Goal: Check status: Check status

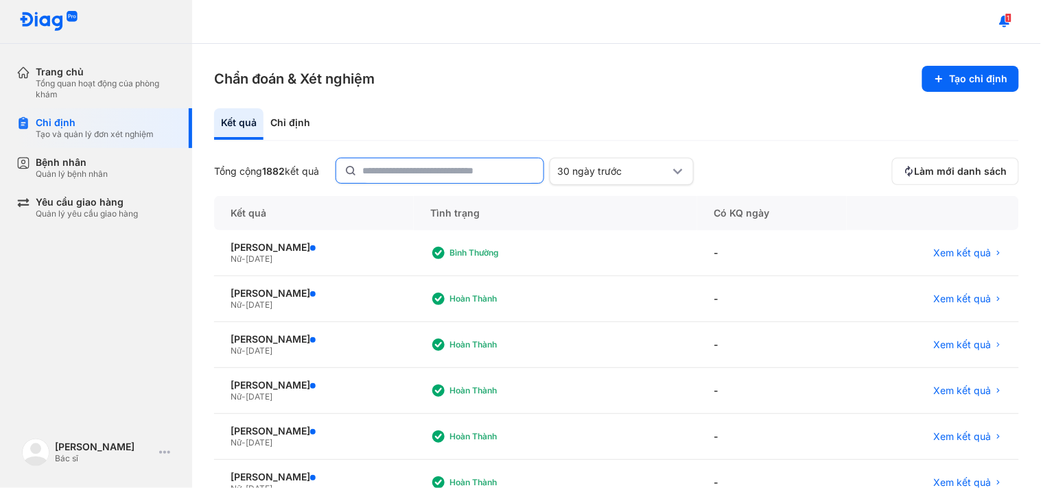
click at [487, 177] on input "text" at bounding box center [448, 170] width 173 height 25
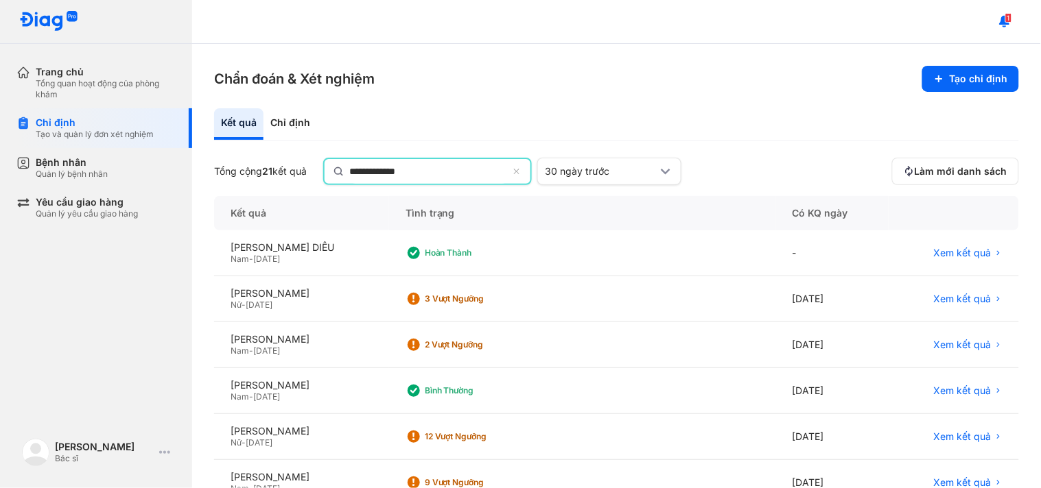
type input "**********"
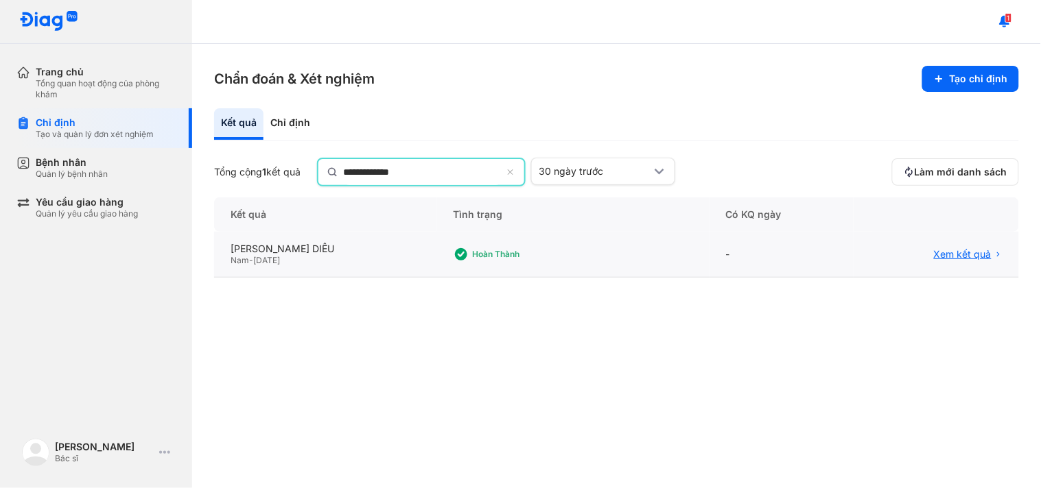
click at [957, 248] on span "Xem kết quả" at bounding box center [963, 254] width 58 height 12
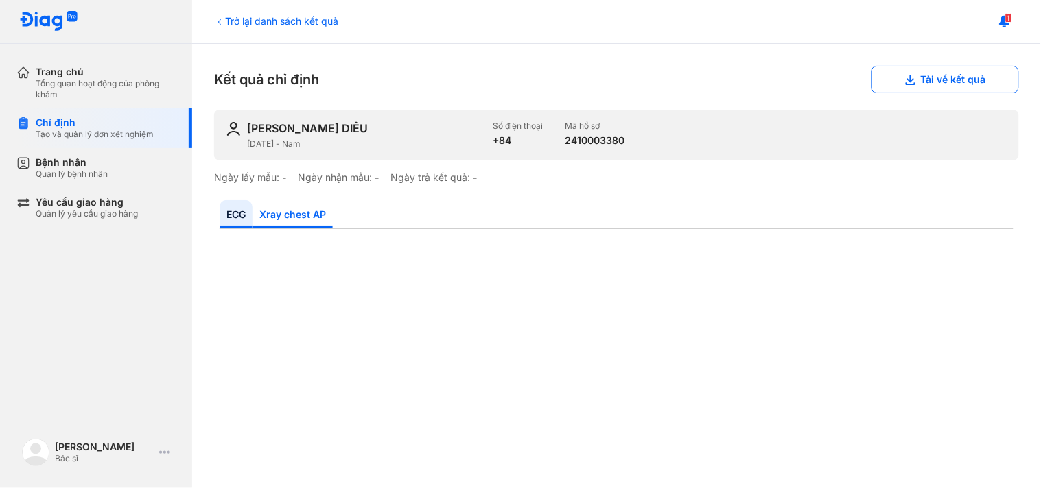
click at [302, 204] on link "Xray chest AP" at bounding box center [292, 214] width 80 height 28
